Goal: Find contact information: Find contact information

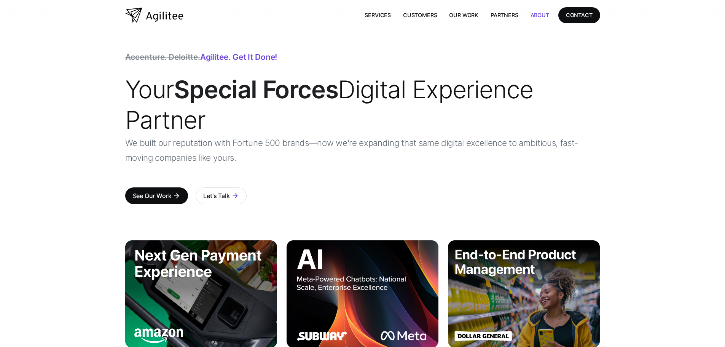
click at [543, 13] on link "About" at bounding box center [539, 15] width 31 height 16
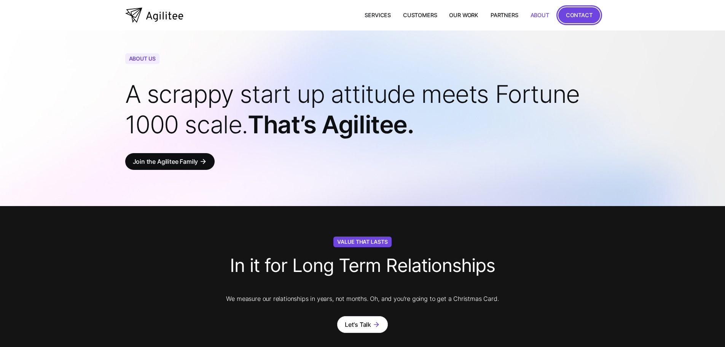
click at [578, 11] on div "CONTACT" at bounding box center [579, 15] width 27 height 10
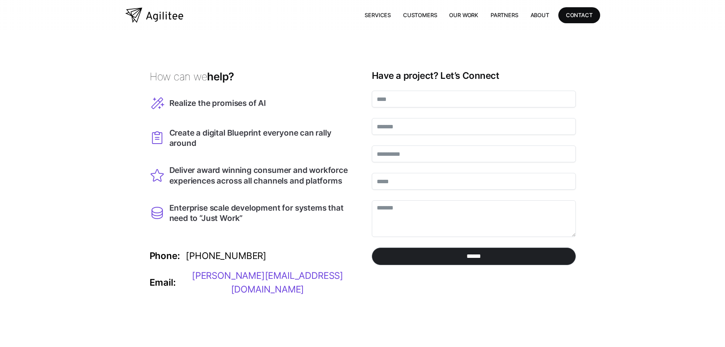
click at [171, 19] on img "home" at bounding box center [154, 15] width 58 height 15
